Goal: Find specific page/section: Find specific page/section

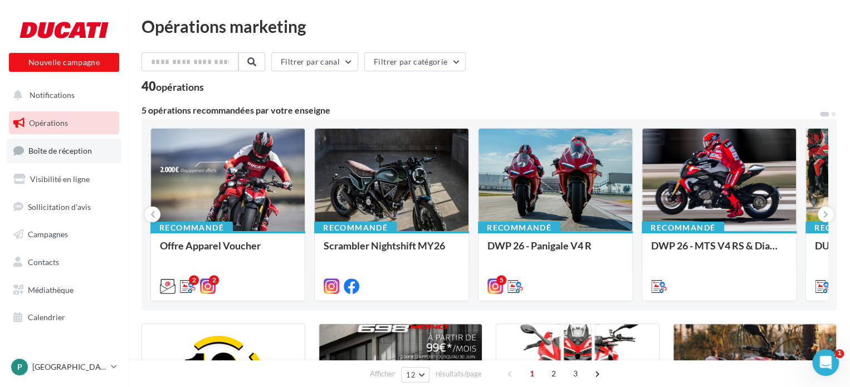
click at [67, 145] on link "Boîte de réception" at bounding box center [64, 151] width 115 height 24
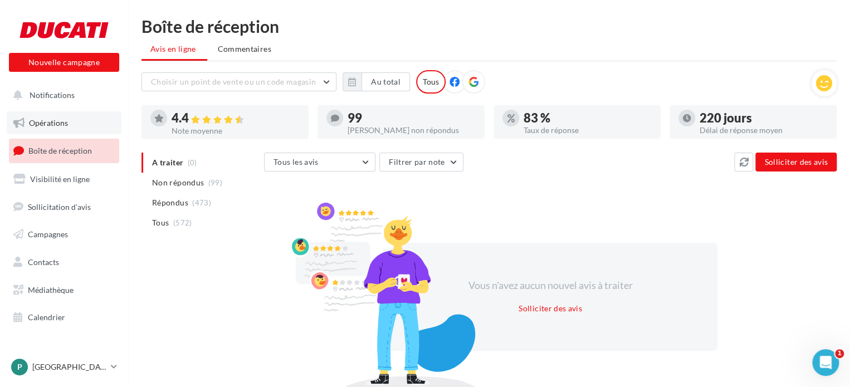
click at [62, 120] on span "Opérations" at bounding box center [48, 122] width 39 height 9
